Goal: Task Accomplishment & Management: Manage account settings

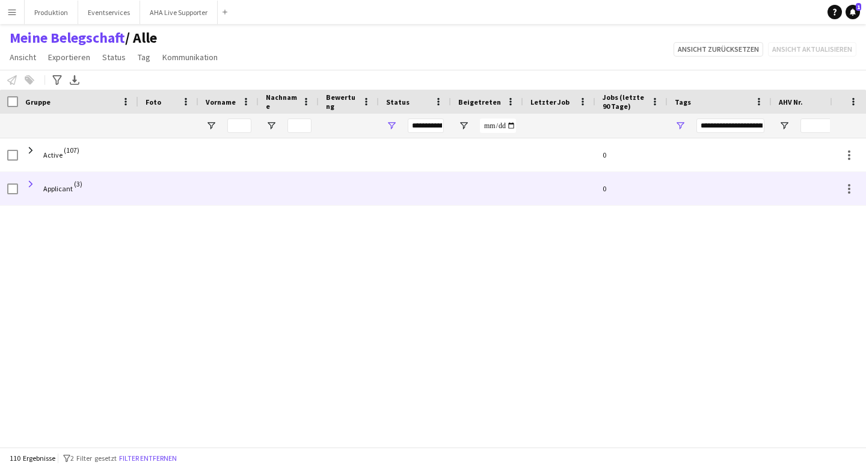
click at [32, 180] on span at bounding box center [30, 184] width 11 height 11
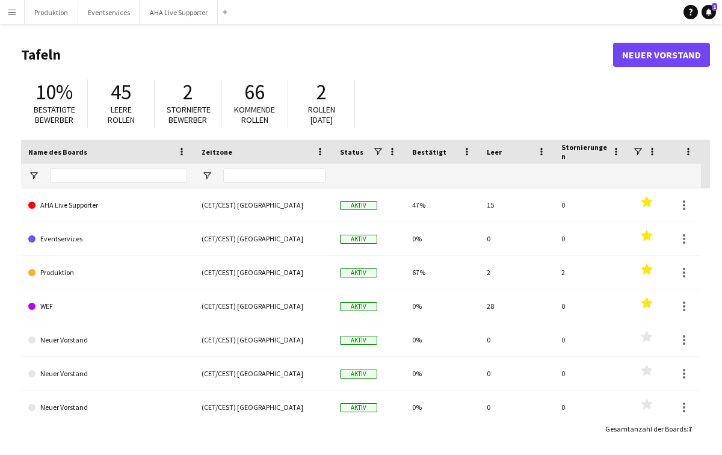
click at [22, 13] on button "Menü" at bounding box center [12, 12] width 24 height 24
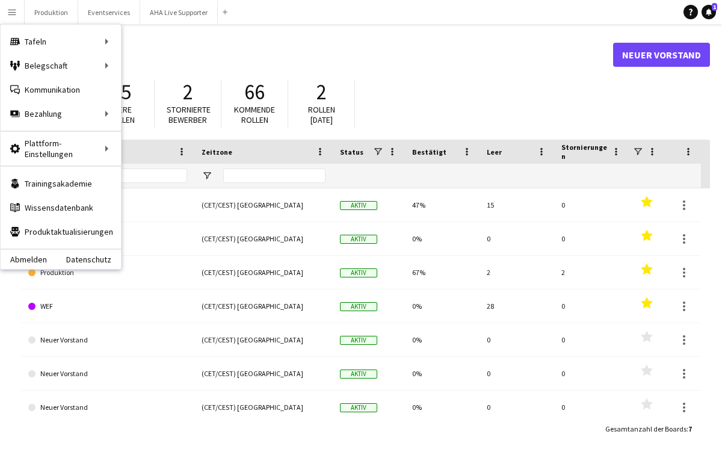
click at [19, 13] on button "Menü" at bounding box center [12, 12] width 24 height 24
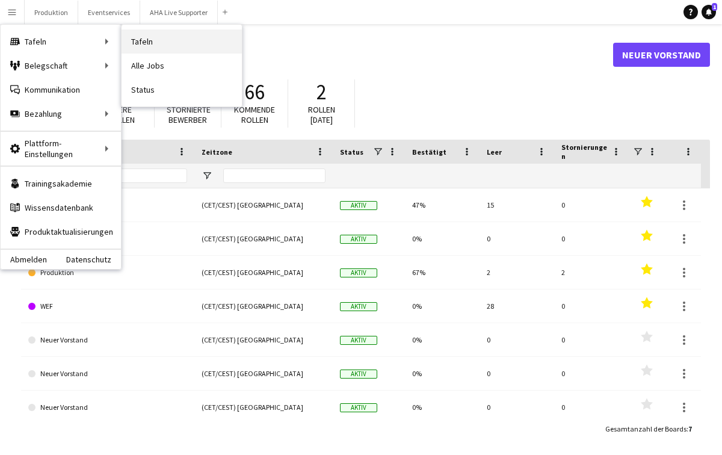
click at [149, 34] on link "Tafeln" at bounding box center [181, 41] width 120 height 24
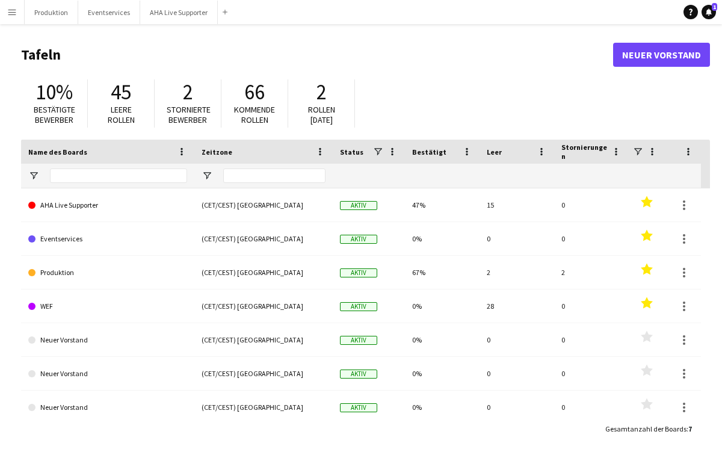
click at [7, 9] on app-icon "Menü" at bounding box center [12, 12] width 10 height 10
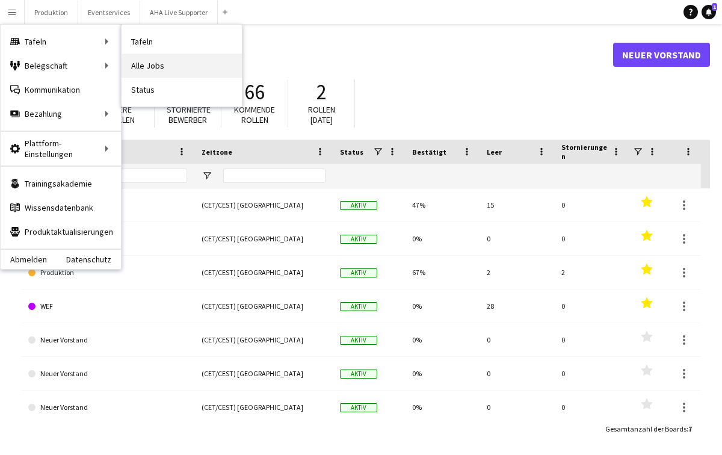
click at [146, 64] on link "Alle Jobs" at bounding box center [181, 66] width 120 height 24
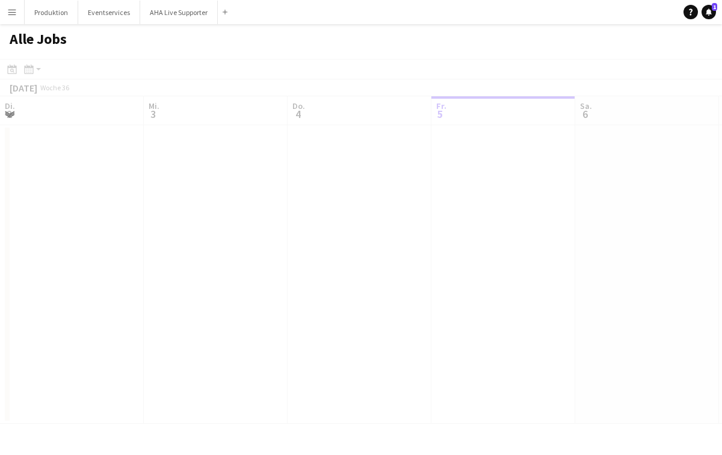
scroll to position [0, 287]
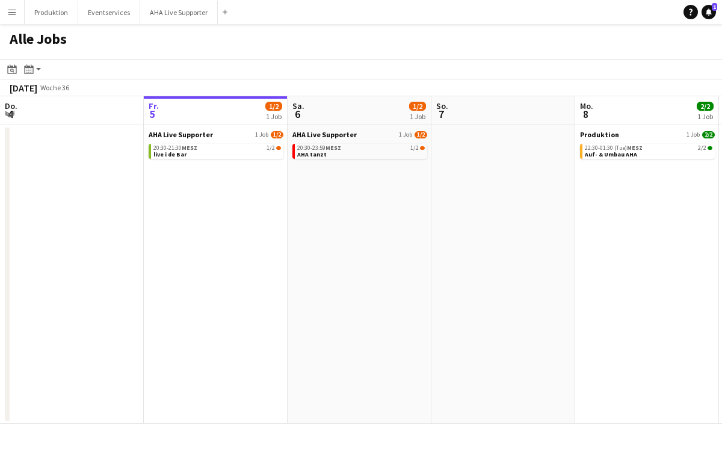
click at [10, 13] on app-icon "Menü" at bounding box center [12, 12] width 10 height 10
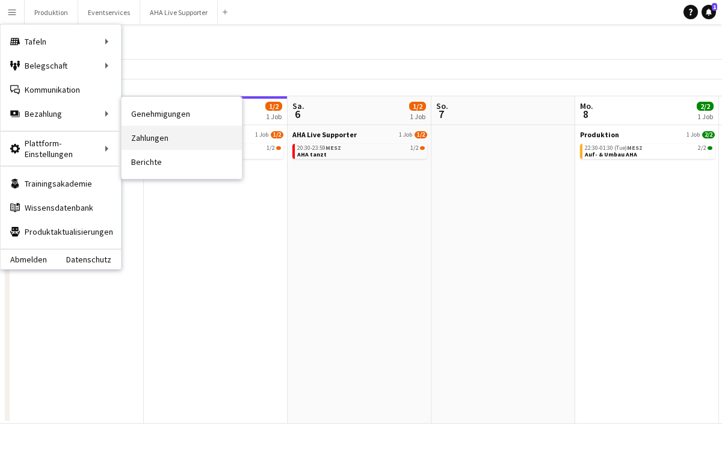
click at [164, 128] on link "Zahlungen" at bounding box center [181, 138] width 120 height 24
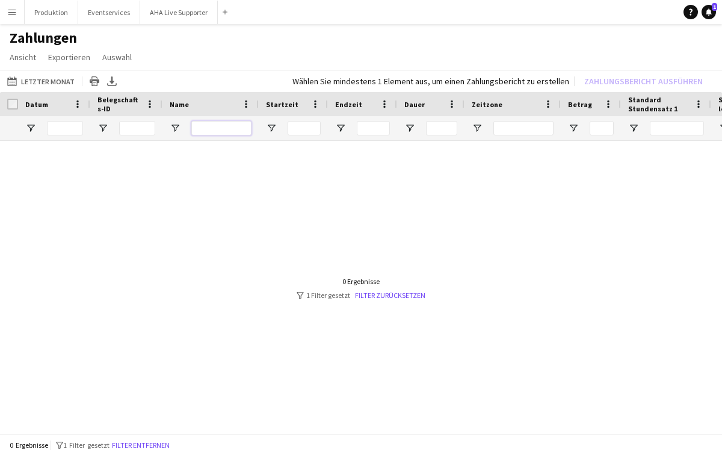
click at [215, 131] on input "Name Filtereingang" at bounding box center [221, 128] width 60 height 14
click at [130, 124] on input "Belegschafts-ID Filtereingang" at bounding box center [137, 128] width 36 height 14
type input "*****"
click at [403, 290] on link "Filter zurücksetzen" at bounding box center [390, 294] width 70 height 9
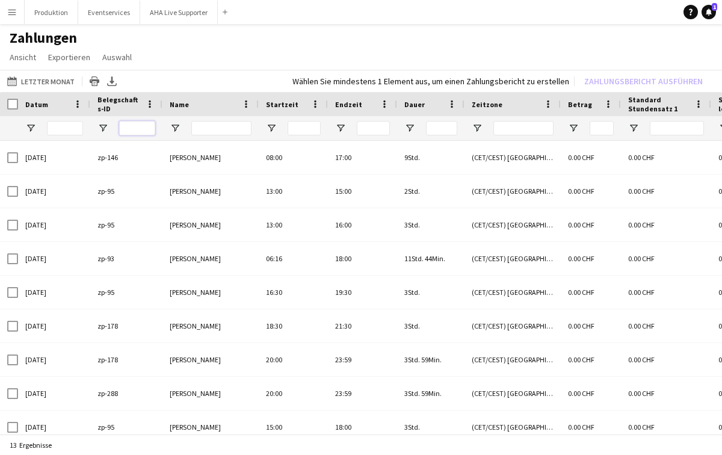
click at [133, 124] on input "Belegschafts-ID Filtereingang" at bounding box center [137, 128] width 36 height 14
click at [14, 19] on button "Menü" at bounding box center [12, 12] width 24 height 24
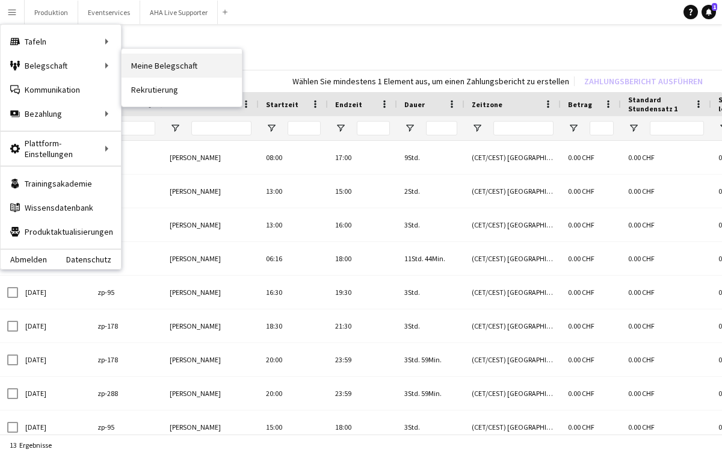
click at [140, 65] on link "Meine Belegschaft" at bounding box center [181, 66] width 120 height 24
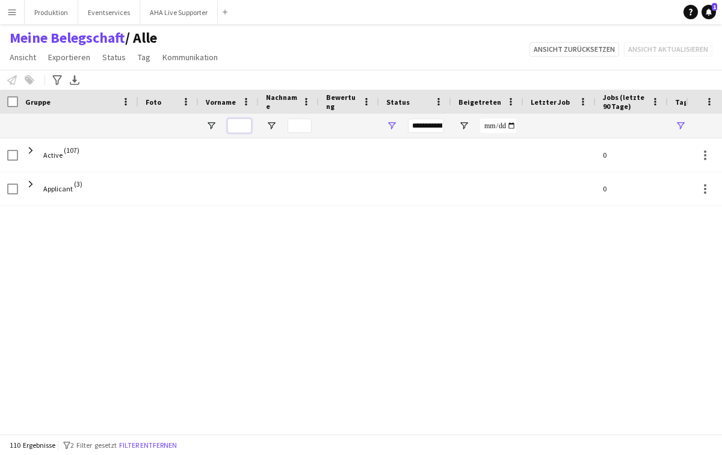
click at [245, 121] on input "Vorname Filtereingang" at bounding box center [239, 125] width 24 height 14
type input "*****"
type input "**********"
type input "*****"
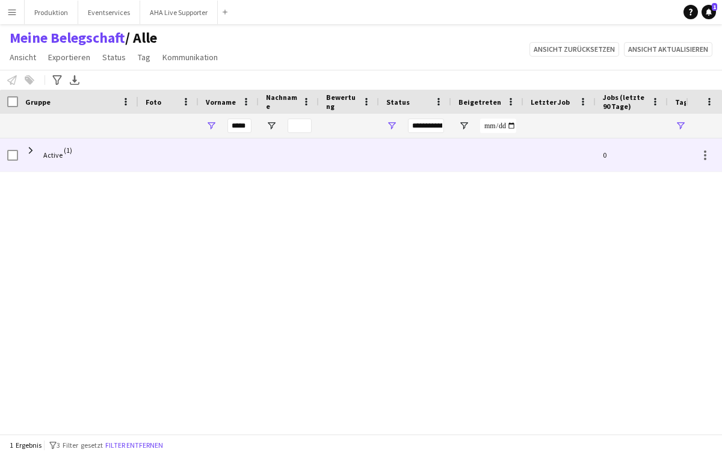
click at [107, 149] on span "Active (1)" at bounding box center [78, 155] width 106 height 34
click at [46, 161] on span "Active" at bounding box center [52, 155] width 19 height 34
click at [31, 147] on span at bounding box center [30, 150] width 11 height 11
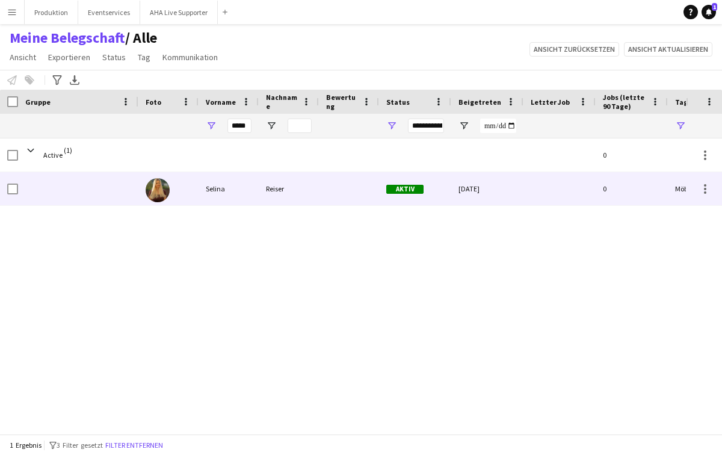
click at [244, 184] on div "Selina" at bounding box center [228, 188] width 60 height 33
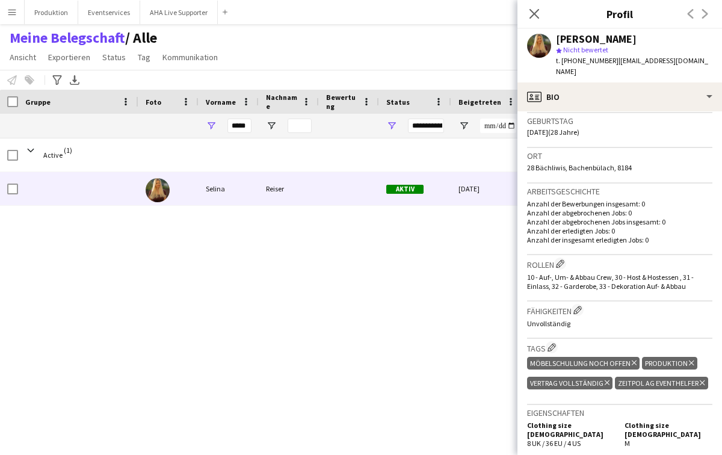
scroll to position [450, 0]
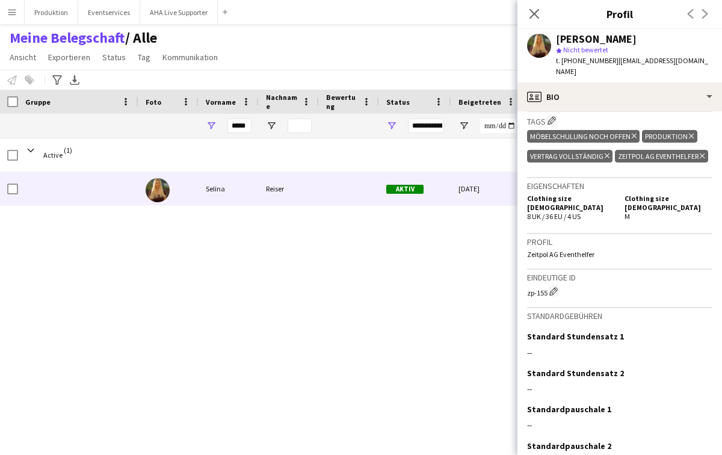
click at [14, 11] on app-icon "Menü" at bounding box center [12, 12] width 10 height 10
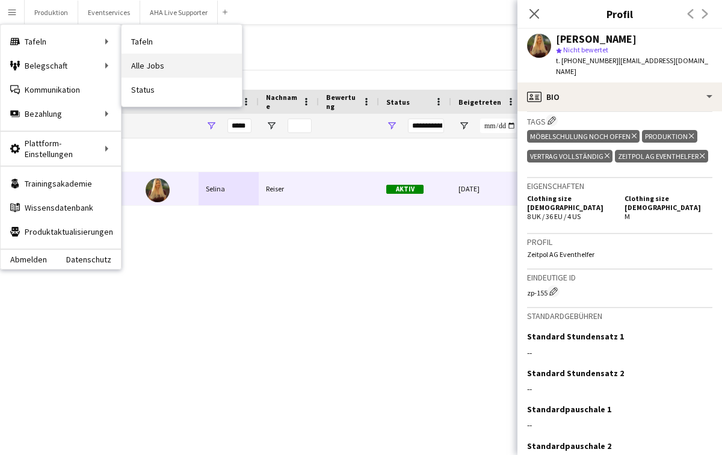
click at [138, 60] on link "Alle Jobs" at bounding box center [181, 66] width 120 height 24
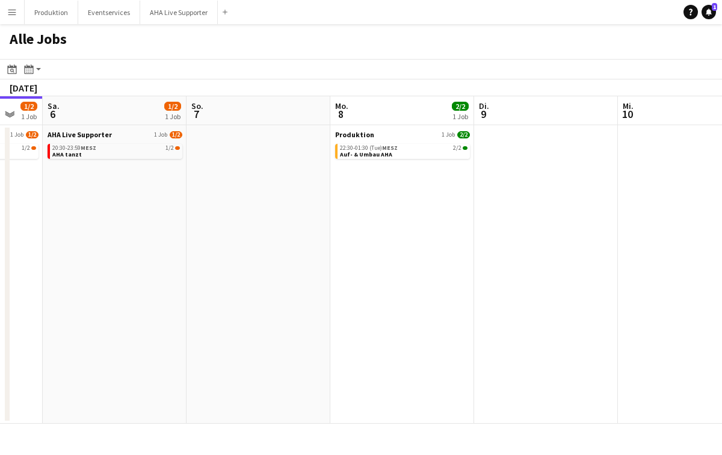
scroll to position [0, 377]
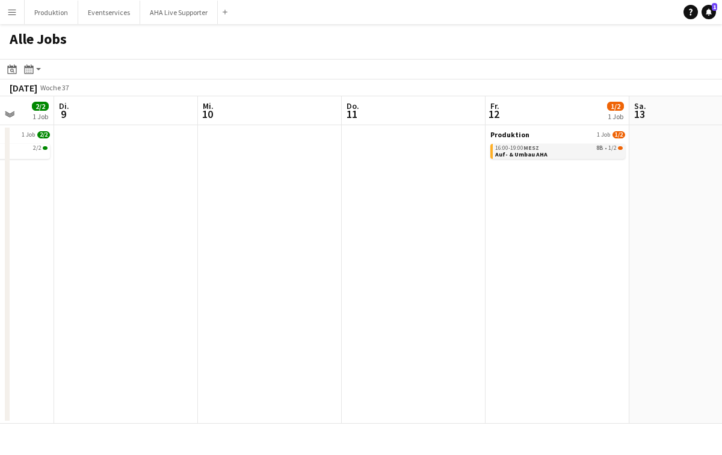
click at [546, 150] on div "16:00-19:00 MESZ 8B • 1/2" at bounding box center [559, 148] width 128 height 6
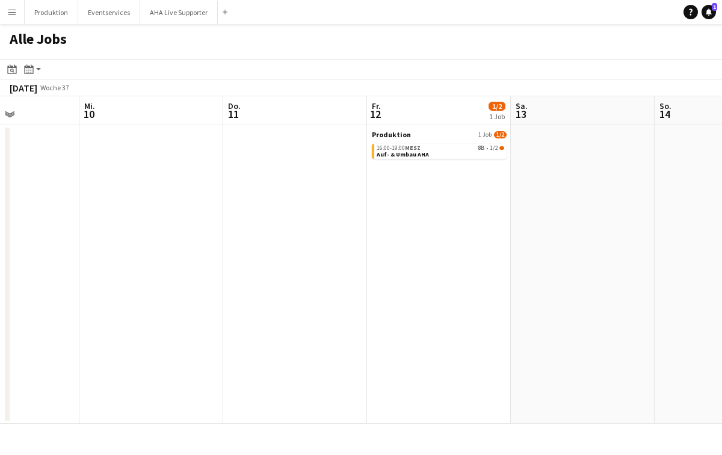
scroll to position [0, 493]
click at [458, 146] on div "16:00-19:00 MESZ 8B • 1/2" at bounding box center [443, 148] width 128 height 6
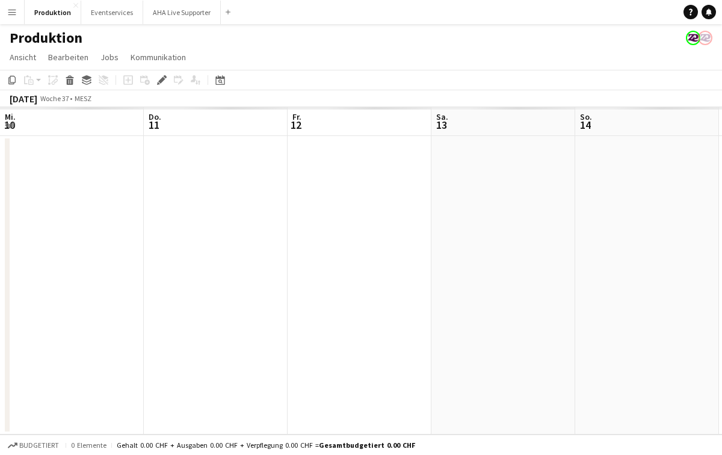
scroll to position [0, 414]
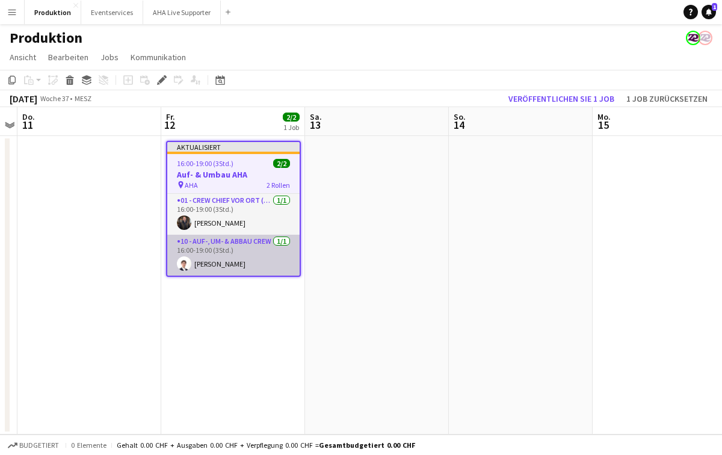
click at [230, 251] on app-card-role "10 - Auf-, Um- & Abbau Crew 1/1 16:00-19:00 (3Std.) Benjamin Brändli" at bounding box center [233, 255] width 132 height 41
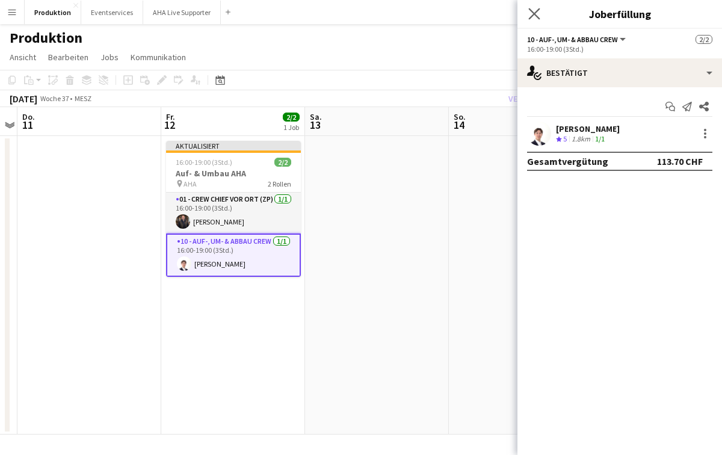
click at [532, 19] on app-icon "Pop-in schließen" at bounding box center [534, 13] width 17 height 17
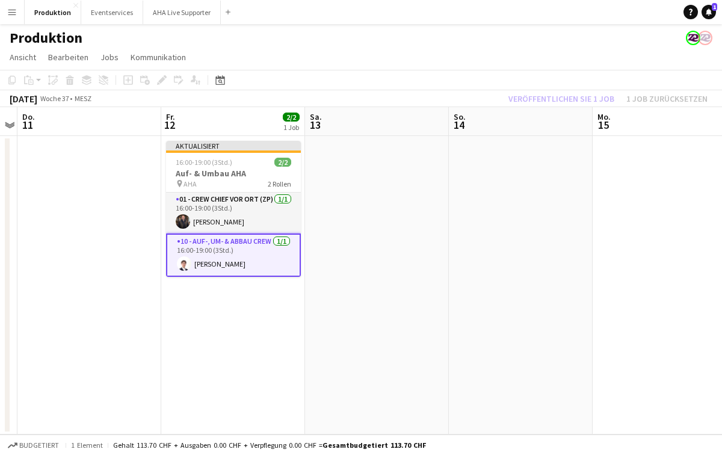
click at [533, 192] on app-date-cell at bounding box center [521, 285] width 144 height 298
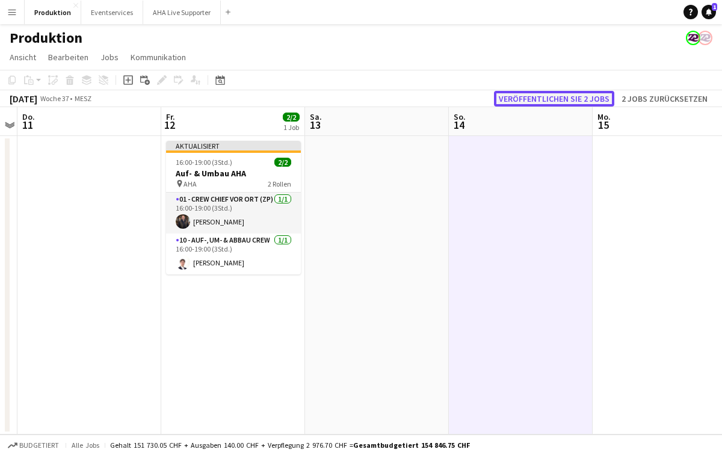
click at [533, 101] on button "Veröffentlichen Sie 2 Jobs" at bounding box center [554, 99] width 120 height 16
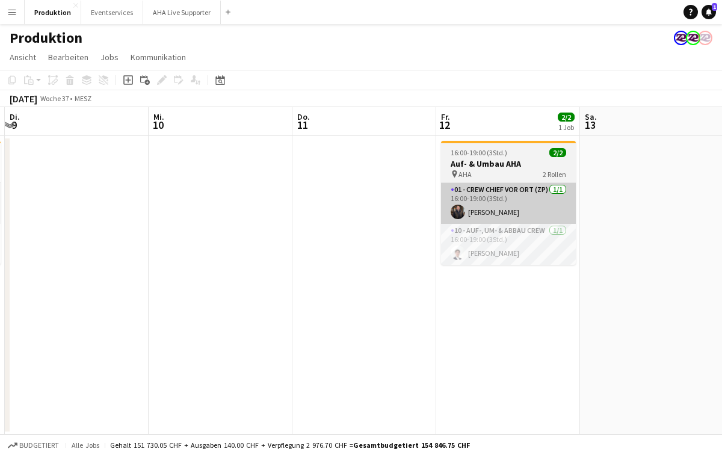
scroll to position [0, 603]
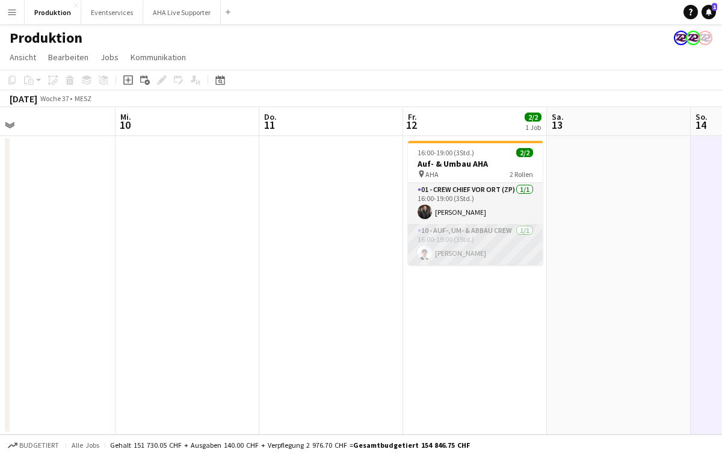
click at [446, 248] on app-card-role "10 - Auf-, Um- & Abbau Crew 1/1 16:00-19:00 (3Std.) Benjamin Brändli" at bounding box center [475, 244] width 135 height 41
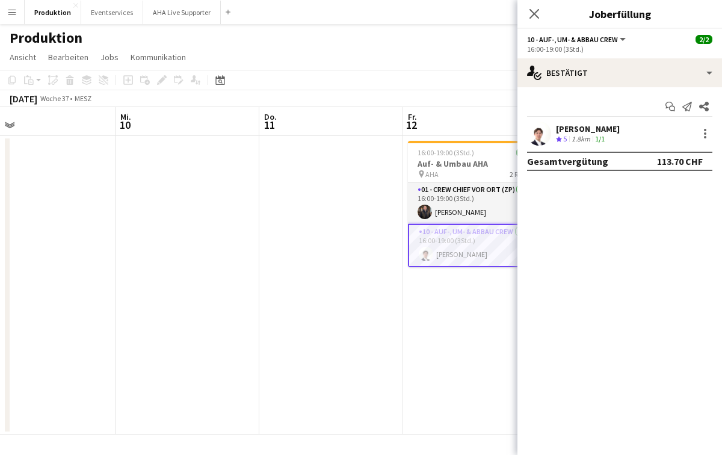
click at [539, 23] on div "Pop-in schließen" at bounding box center [534, 14] width 34 height 28
click at [532, 8] on icon "Pop-in schließen" at bounding box center [533, 13] width 11 height 11
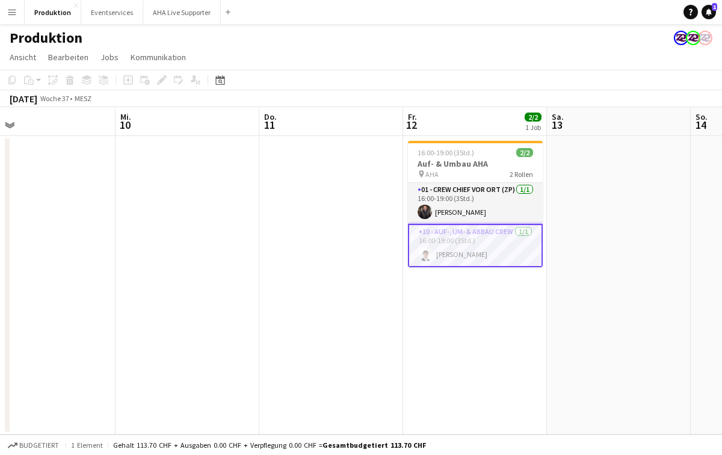
click at [679, 38] on app-user-avatar at bounding box center [681, 38] width 14 height 14
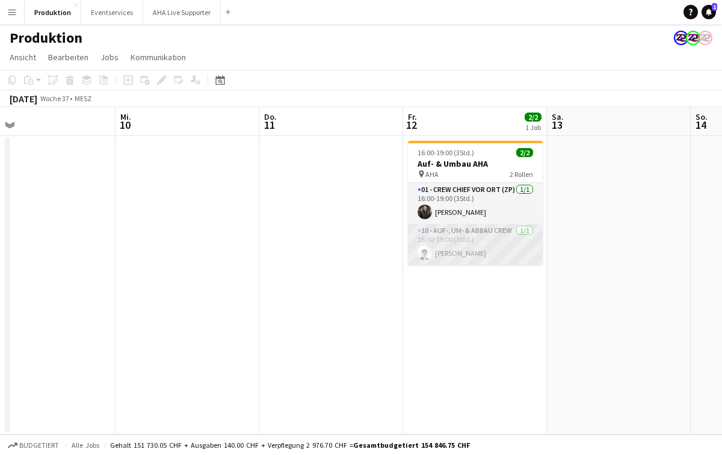
click at [529, 262] on app-card-role "10 - Auf-, Um- & Abbau Crew 1/1 16:00-19:00 (3Std.) Benjamin Brändli" at bounding box center [475, 244] width 135 height 41
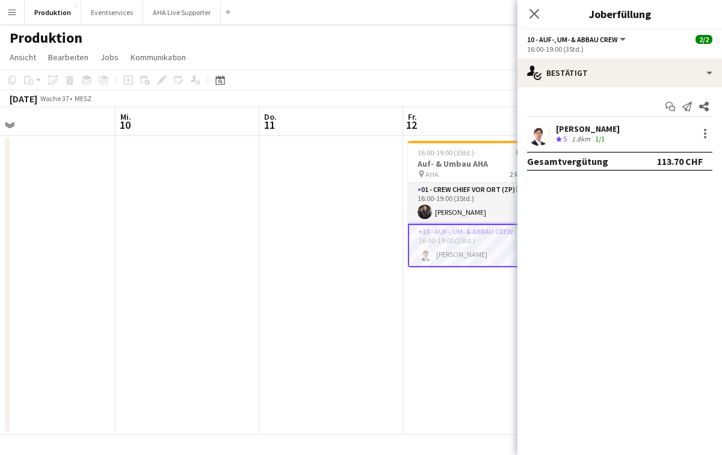
click at [463, 333] on app-date-cell "16:00-19:00 (3Std.) 2/2 Auf- & Umbau AHA pin AHA 2 Rollen 01 - Crew Chief vor O…" at bounding box center [475, 285] width 144 height 298
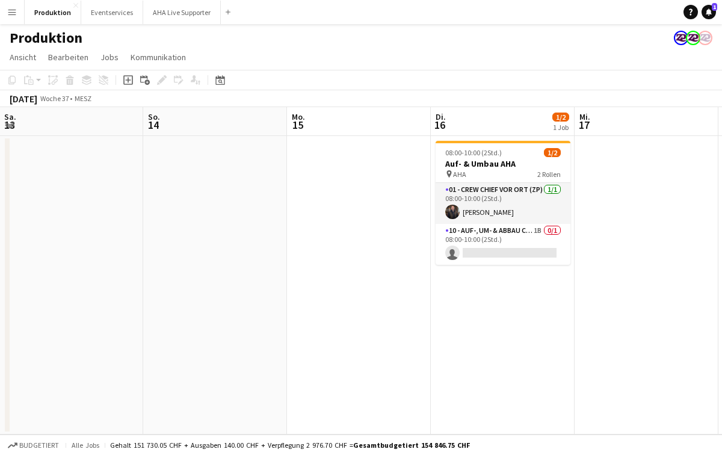
scroll to position [0, 340]
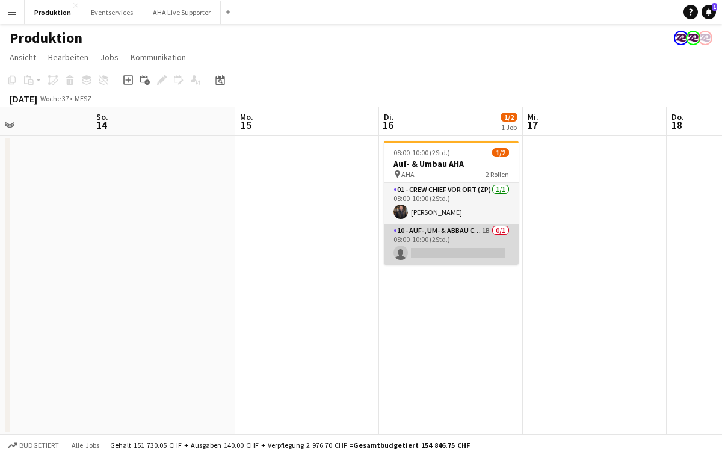
click at [443, 252] on app-card-role "10 - Auf-, Um- & Abbau Crew 1B 0/1 08:00-10:00 (2Std.) single-neutral-actions" at bounding box center [451, 244] width 135 height 41
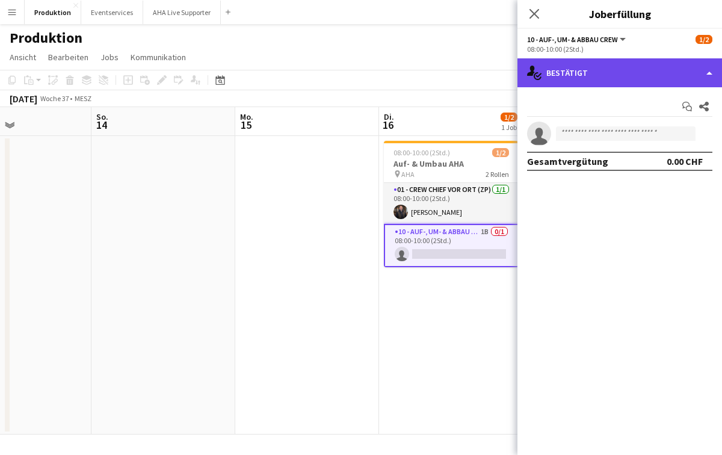
click at [629, 78] on div "single-neutral-actions-check-2 Bestätigt" at bounding box center [619, 72] width 204 height 29
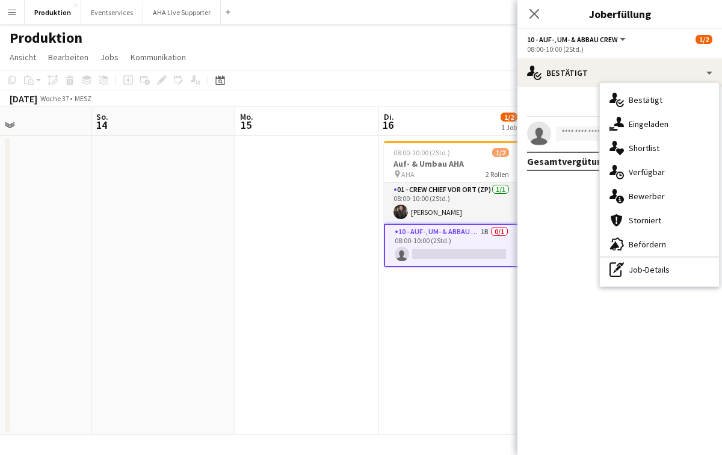
click at [632, 198] on span "Bewerber" at bounding box center [647, 196] width 36 height 11
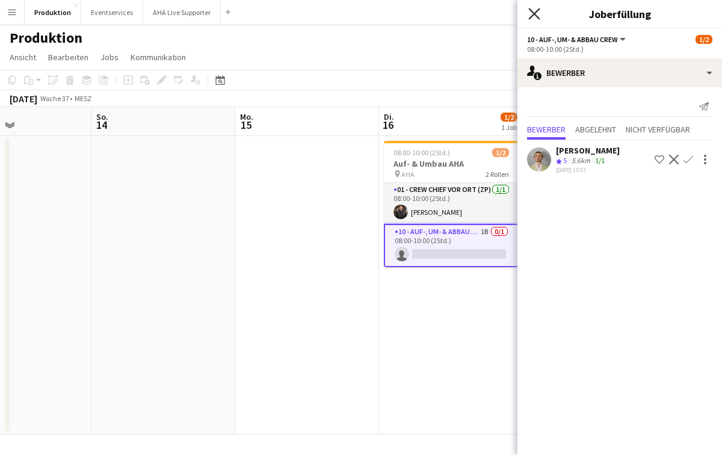
click at [530, 16] on icon "Pop-in schließen" at bounding box center [533, 13] width 11 height 11
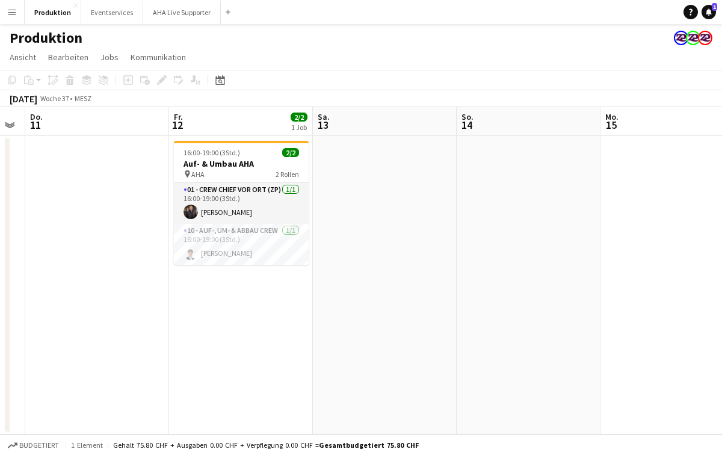
scroll to position [0, 255]
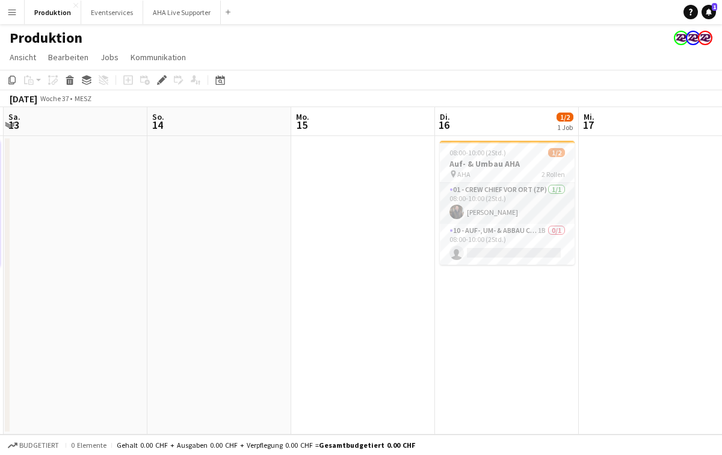
scroll to position [0, 461]
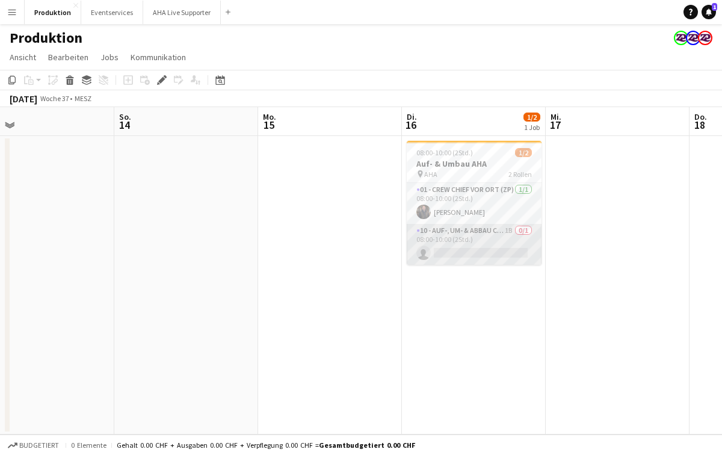
click at [479, 255] on app-card-role "10 - Auf-, Um- & Abbau Crew 1B 0/1 08:00-10:00 (2Std.) single-neutral-actions" at bounding box center [474, 244] width 135 height 41
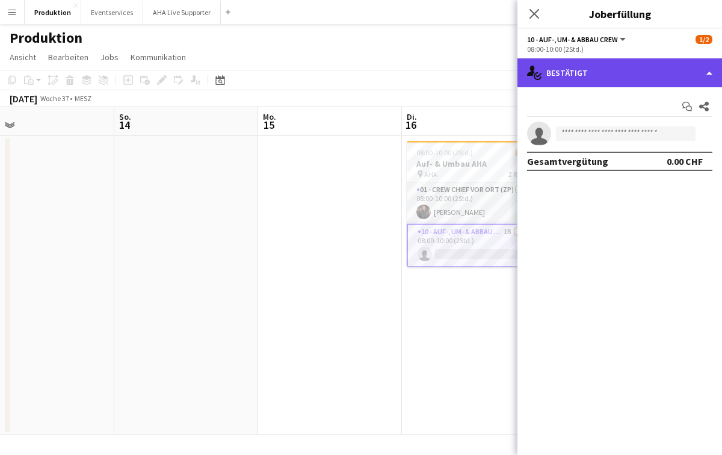
click at [604, 70] on div "single-neutral-actions-check-2 Bestätigt" at bounding box center [619, 72] width 204 height 29
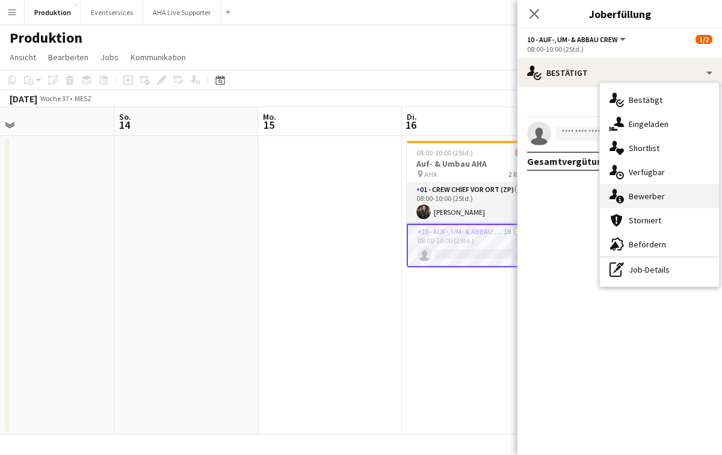
click at [644, 194] on span "Bewerber" at bounding box center [647, 196] width 36 height 11
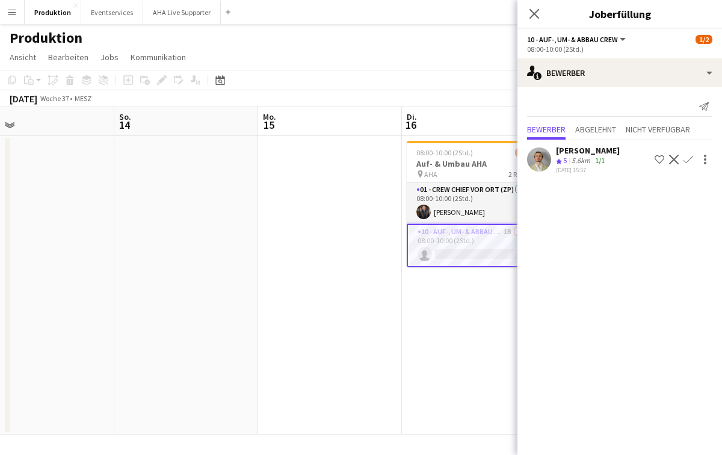
click at [689, 160] on app-icon "Bestätigen" at bounding box center [688, 160] width 10 height 10
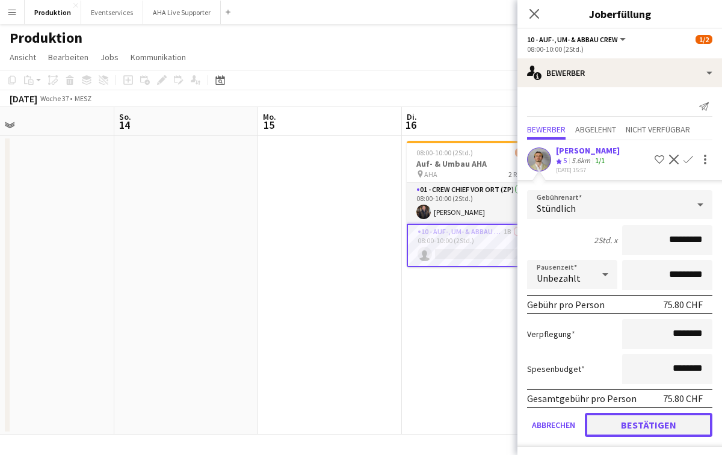
click at [621, 425] on button "Bestätigen" at bounding box center [649, 425] width 128 height 24
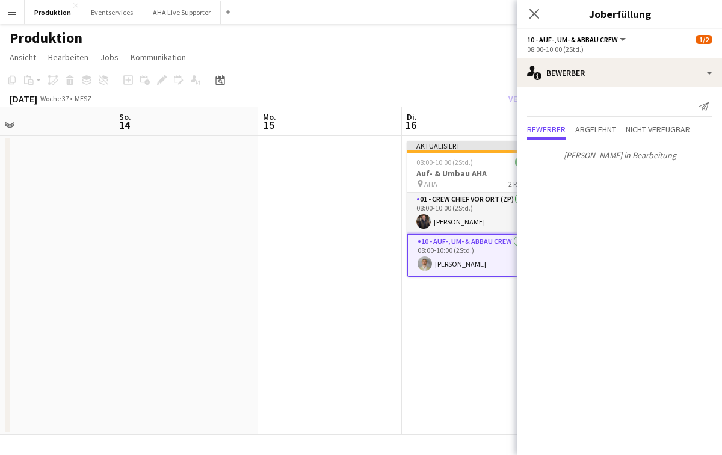
click at [455, 325] on app-date-cell "Aktualisiert 08:00-10:00 (2Std.) 2/2 Auf- & Umbau AHA pin AHA 2 Rollen 01 - Cre…" at bounding box center [474, 285] width 144 height 298
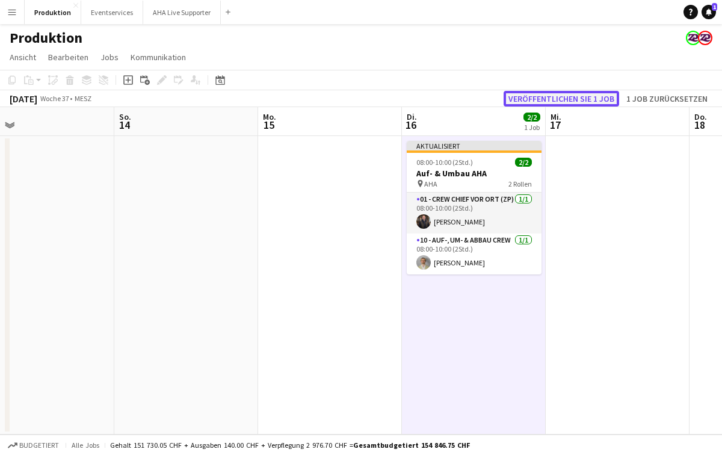
click at [570, 99] on button "Veröffentlichen Sie 1 Job" at bounding box center [560, 99] width 115 height 16
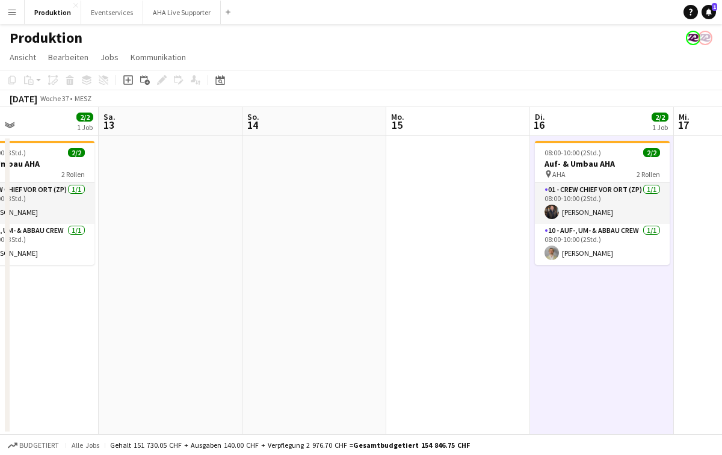
scroll to position [0, 599]
